Goal: Task Accomplishment & Management: Use online tool/utility

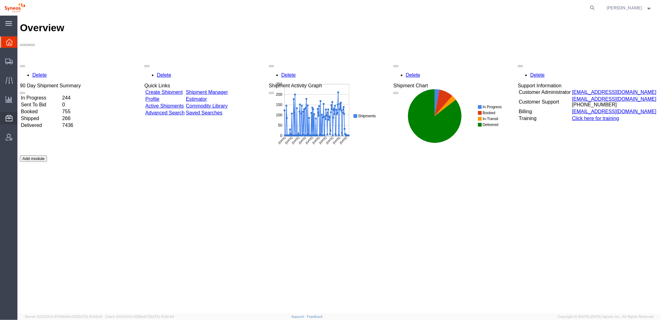
click at [12, 117] on icon at bounding box center [9, 118] width 7 height 6
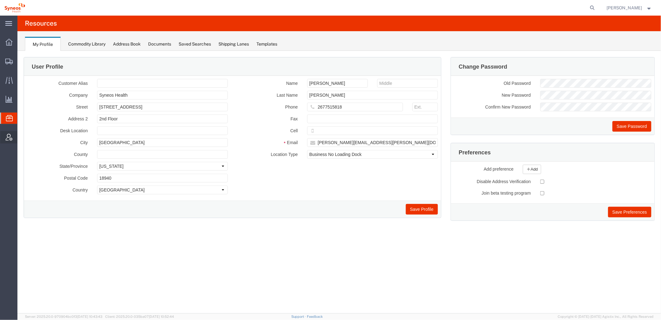
click at [9, 137] on icon at bounding box center [9, 137] width 7 height 7
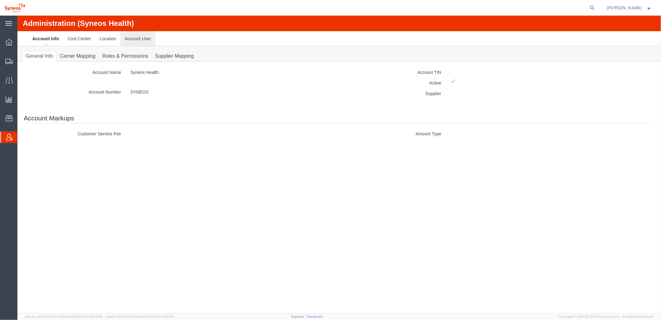
click at [130, 39] on link "Account User" at bounding box center [137, 38] width 35 height 15
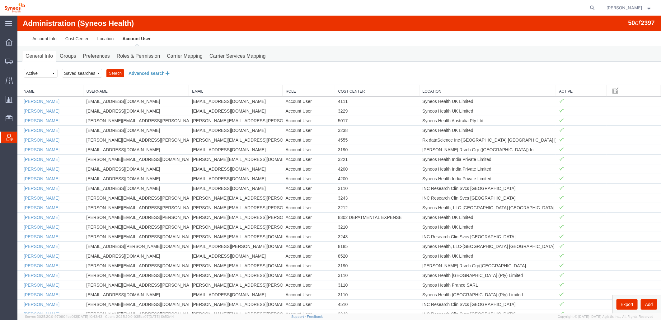
click at [139, 71] on button "Advanced search" at bounding box center [149, 73] width 51 height 11
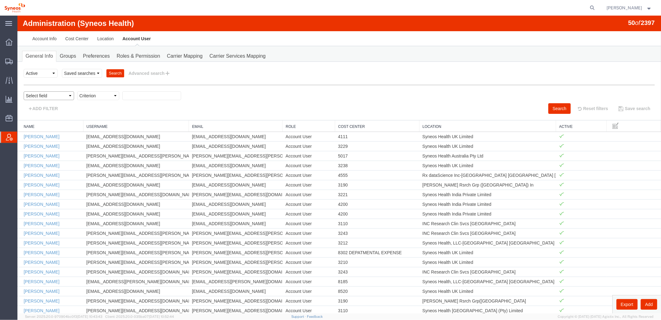
click at [50, 95] on select "Select field Cost Center Email Location Name Role Username" at bounding box center [48, 95] width 50 height 9
select select "locationName"
click at [23, 91] on select "Select field Cost Center Email Location Name Role Username" at bounding box center [48, 95] width 50 height 9
click at [89, 95] on select "Criterion contains does not contain is is blank is not blank starts with" at bounding box center [98, 95] width 42 height 9
select select "contains"
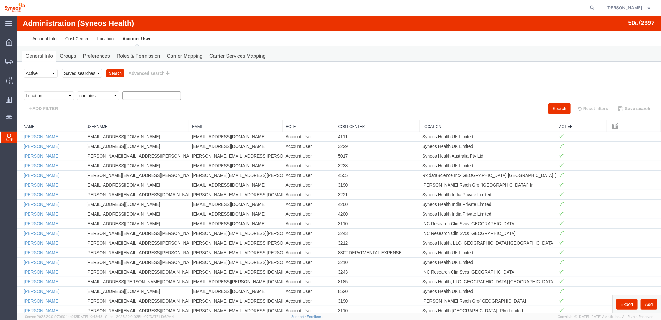
click at [77, 91] on select "Criterion contains does not contain is is blank is not blank starts with" at bounding box center [98, 95] width 42 height 9
click at [136, 95] on input "text" at bounding box center [151, 95] width 59 height 9
type input "zdnu"
click at [557, 106] on button "Search" at bounding box center [559, 108] width 22 height 11
